Goal: Communication & Community: Answer question/provide support

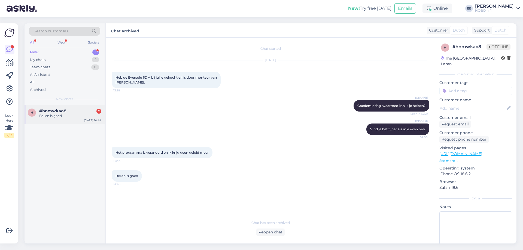
click at [77, 110] on div "#hnmwkao8 2" at bounding box center [70, 111] width 62 height 5
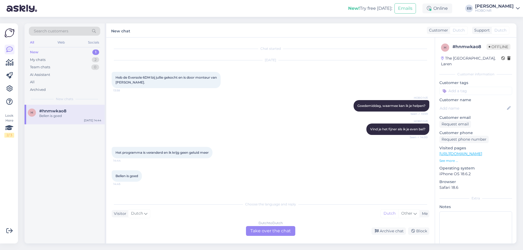
click at [273, 231] on div "Dutch to Dutch Take over the chat" at bounding box center [270, 231] width 49 height 10
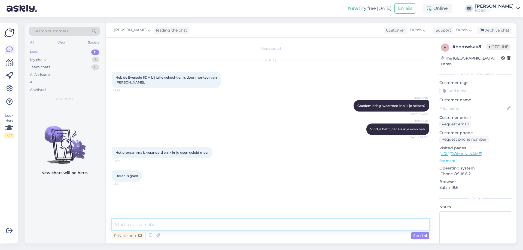
click at [243, 226] on textarea at bounding box center [270, 224] width 317 height 11
type textarea "Als je je nummer achterlaat, nemen we contact met je op."
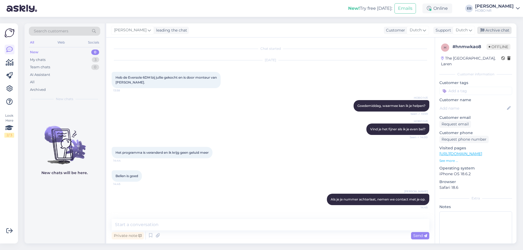
click at [486, 31] on div "Archive chat" at bounding box center [494, 30] width 34 height 7
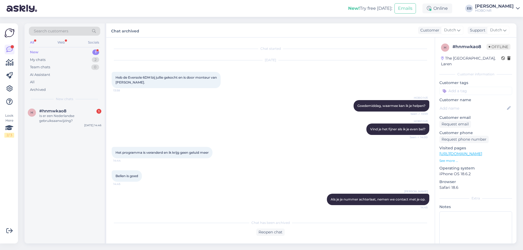
scroll to position [22, 0]
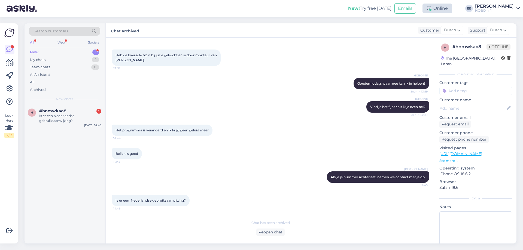
click at [448, 10] on div "Online" at bounding box center [437, 9] width 30 height 10
click at [448, 29] on button "1 hour" at bounding box center [440, 29] width 16 height 6
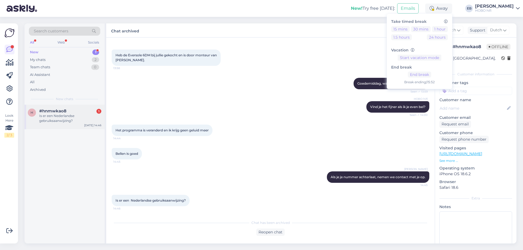
click at [79, 112] on div "#hnmwkao8 1" at bounding box center [70, 111] width 62 height 5
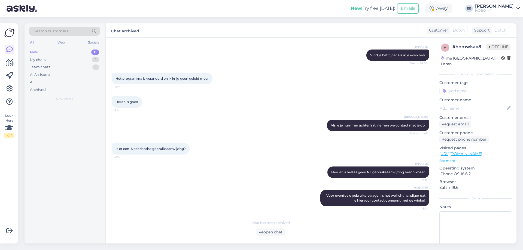
scroll to position [74, 0]
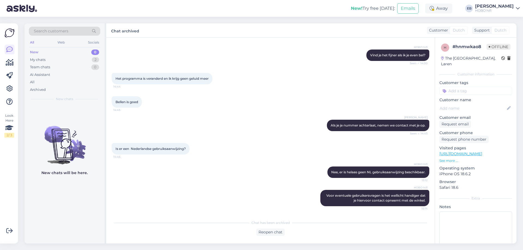
click at [237, 79] on div "Het programma is veranderd en ik krijg geen geluid meer 14:44" at bounding box center [270, 78] width 317 height 23
click at [226, 115] on div "[PERSON_NAME] Als je je nummer achterlaat, nemen we contact met je op. Seen ✓ 1…" at bounding box center [270, 125] width 317 height 23
click at [194, 74] on div "Het programma is veranderd en ik krijg geen geluid meer 14:44" at bounding box center [162, 78] width 101 height 11
